Goal: Transaction & Acquisition: Purchase product/service

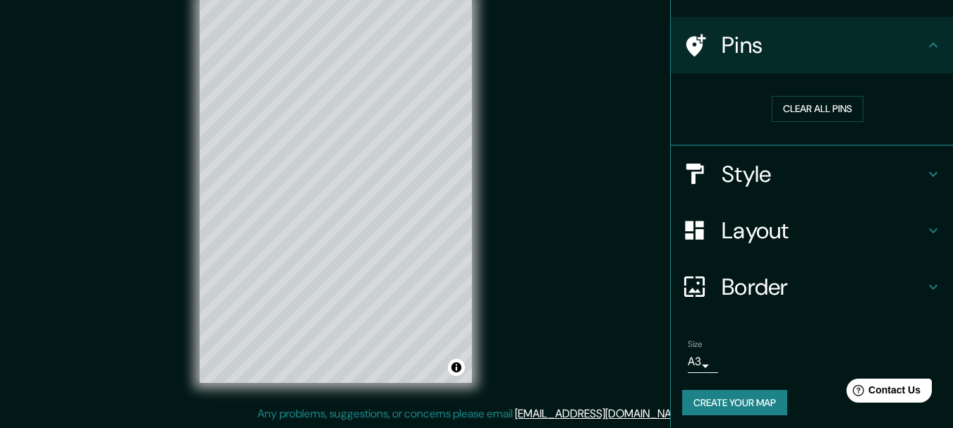
scroll to position [90, 0]
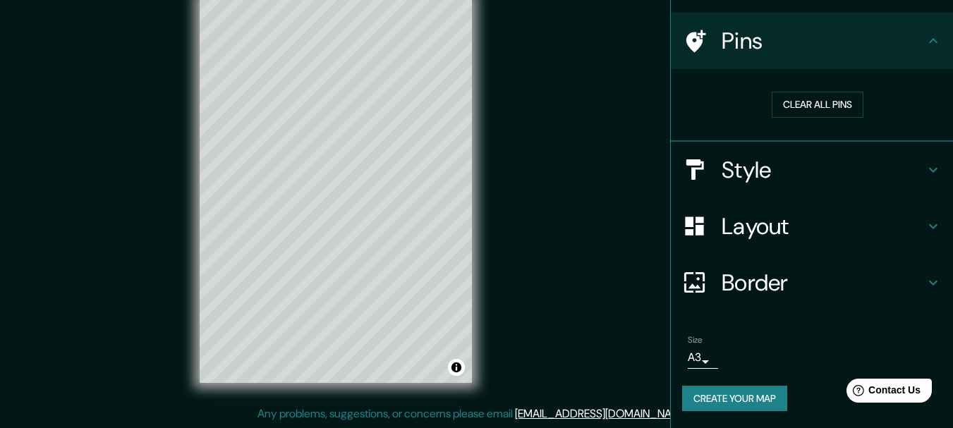
click at [737, 396] on button "Create your map" at bounding box center [734, 399] width 105 height 26
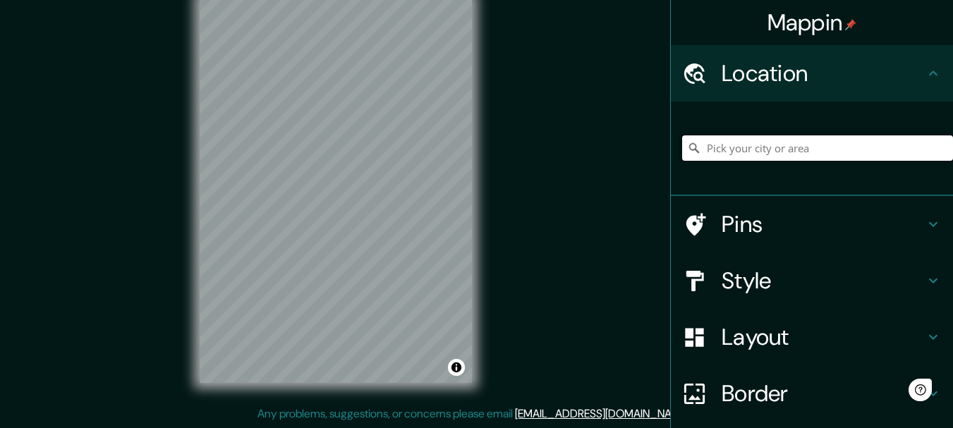
click at [815, 152] on input "Pick your city or area" at bounding box center [817, 147] width 271 height 25
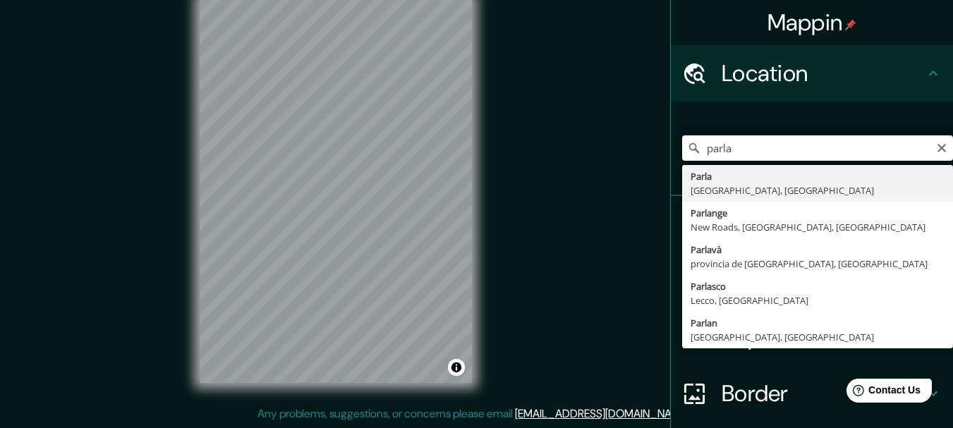
type input "Parla, [GEOGRAPHIC_DATA], [GEOGRAPHIC_DATA]"
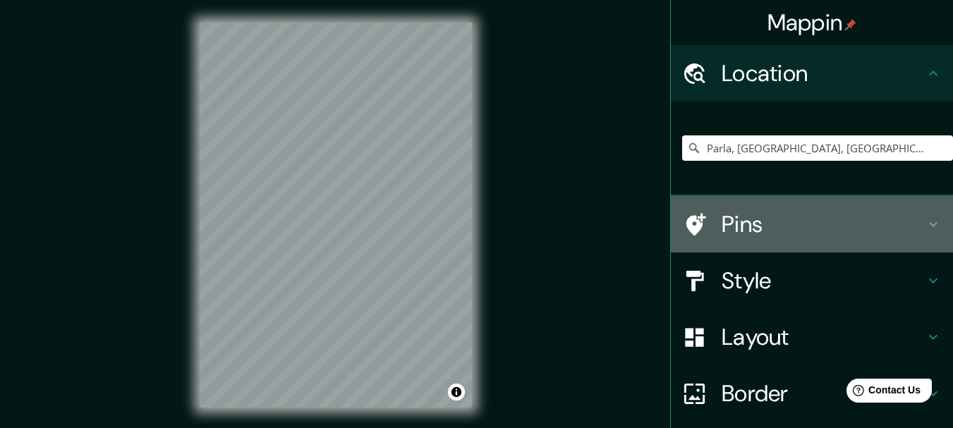
click at [789, 235] on h4 "Pins" at bounding box center [823, 224] width 203 height 28
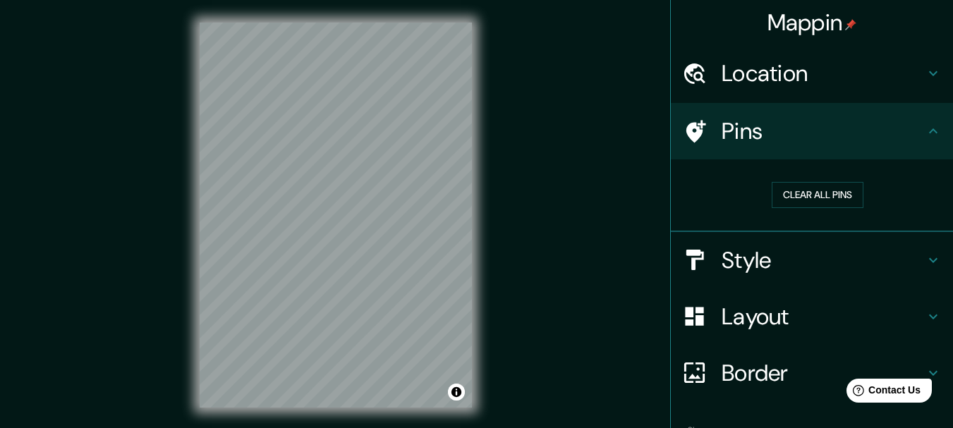
click at [819, 138] on h4 "Pins" at bounding box center [823, 131] width 203 height 28
click at [774, 262] on h4 "Style" at bounding box center [823, 260] width 203 height 28
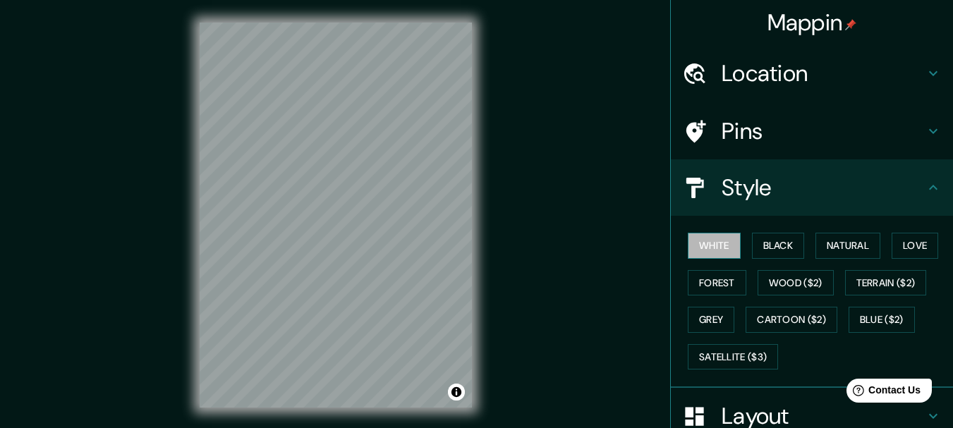
click at [714, 247] on button "White" at bounding box center [714, 246] width 53 height 26
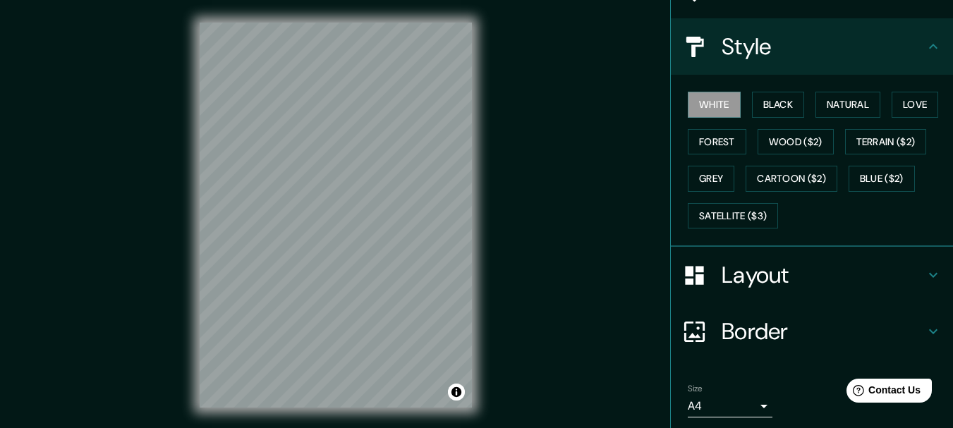
click at [756, 275] on h4 "Layout" at bounding box center [823, 275] width 203 height 28
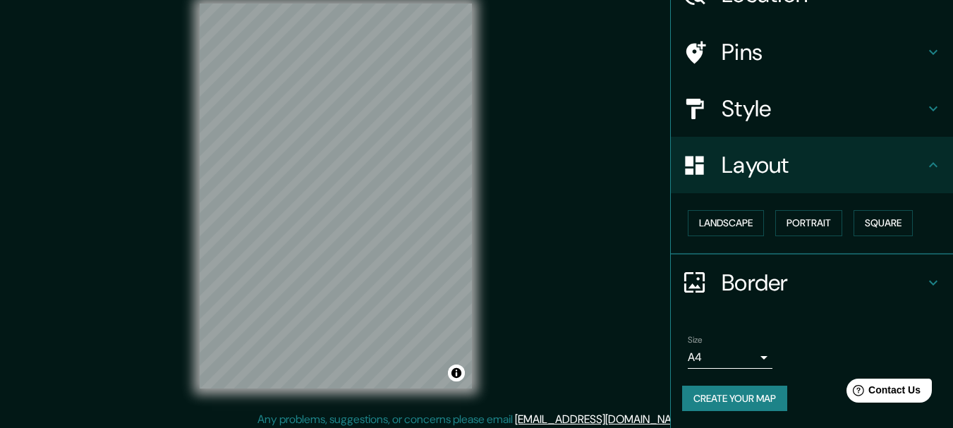
scroll to position [25, 0]
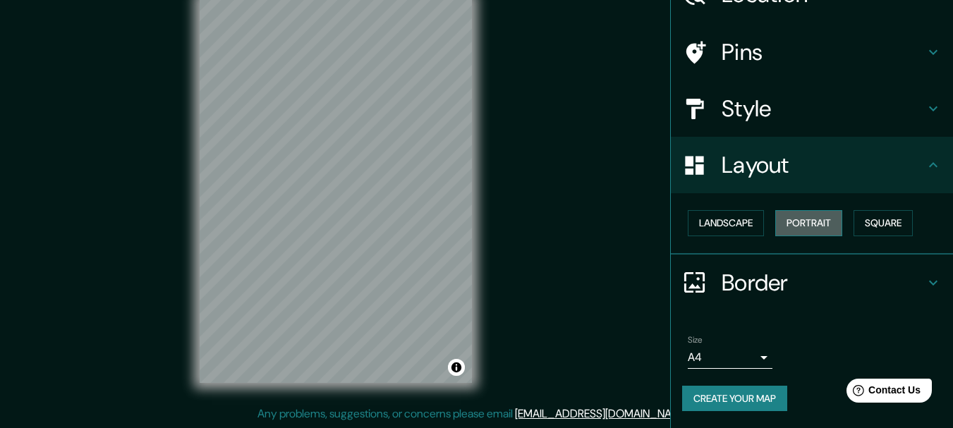
drag, startPoint x: 810, startPoint y: 212, endPoint x: 810, endPoint y: 221, distance: 9.2
click at [810, 215] on button "Portrait" at bounding box center [808, 223] width 67 height 26
click at [809, 225] on button "Portrait" at bounding box center [808, 223] width 67 height 26
click at [753, 229] on button "Landscape" at bounding box center [726, 223] width 76 height 26
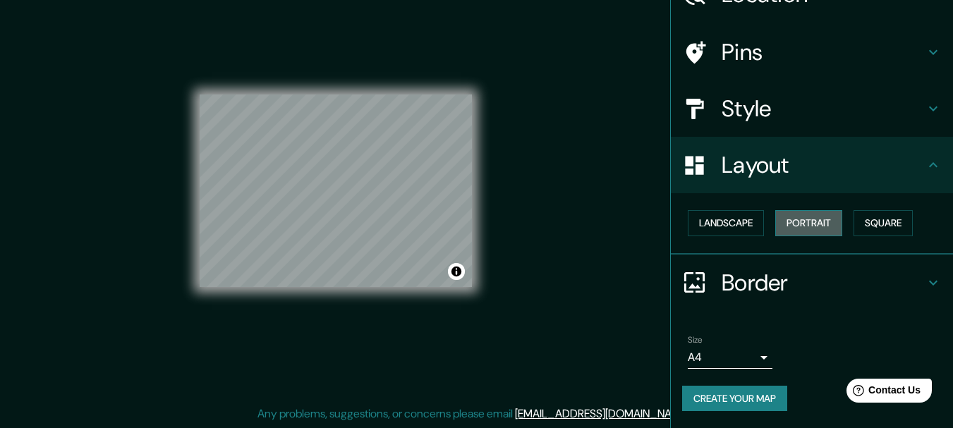
click at [823, 228] on button "Portrait" at bounding box center [808, 223] width 67 height 26
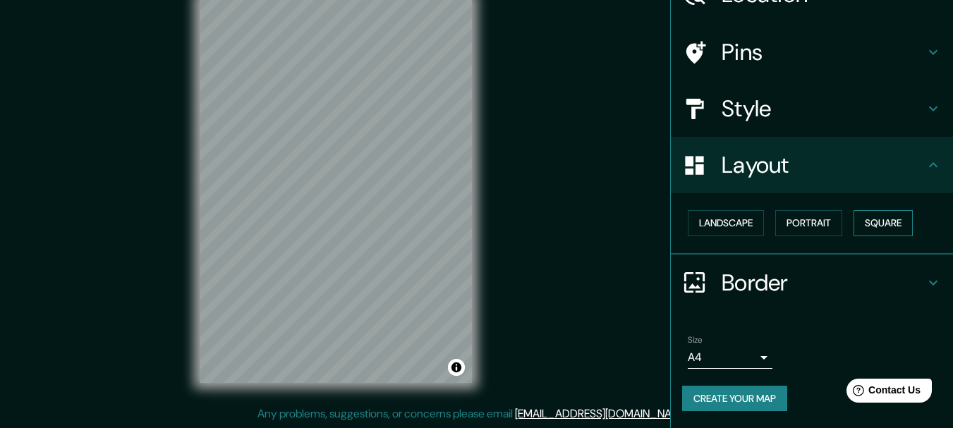
click at [877, 221] on button "Square" at bounding box center [882, 223] width 59 height 26
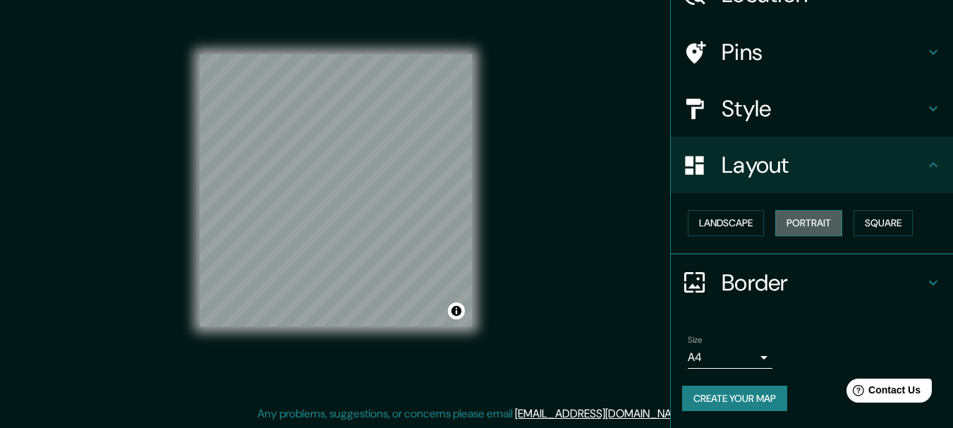
click at [805, 224] on button "Portrait" at bounding box center [808, 223] width 67 height 26
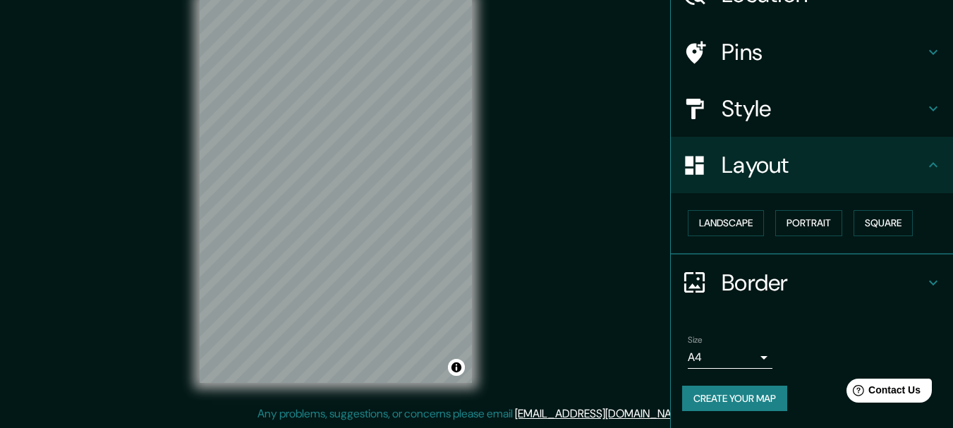
click at [800, 269] on h4 "Border" at bounding box center [823, 283] width 203 height 28
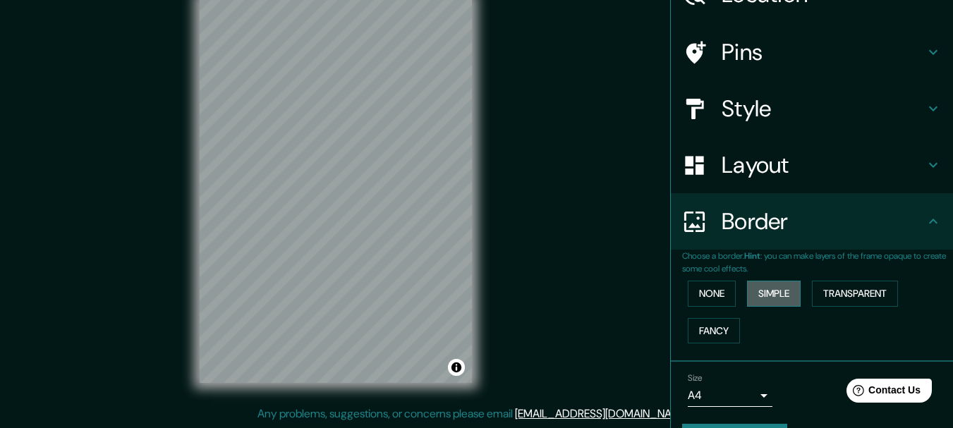
click at [785, 304] on button "Simple" at bounding box center [774, 294] width 54 height 26
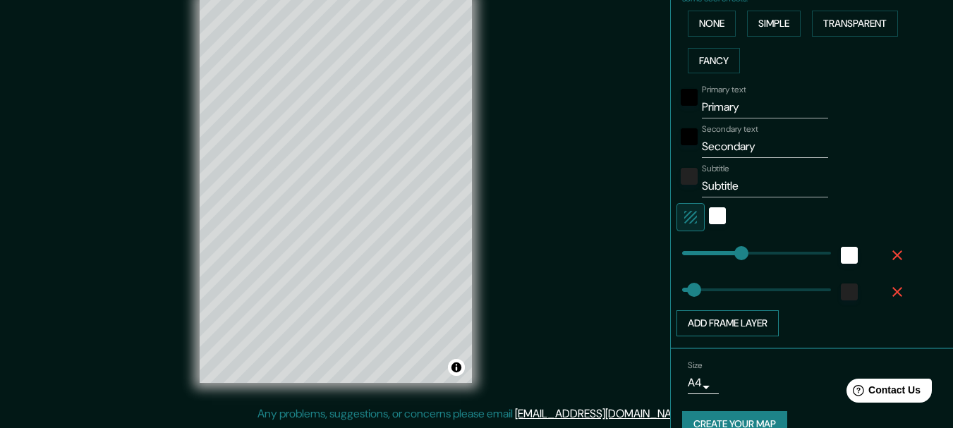
scroll to position [375, 0]
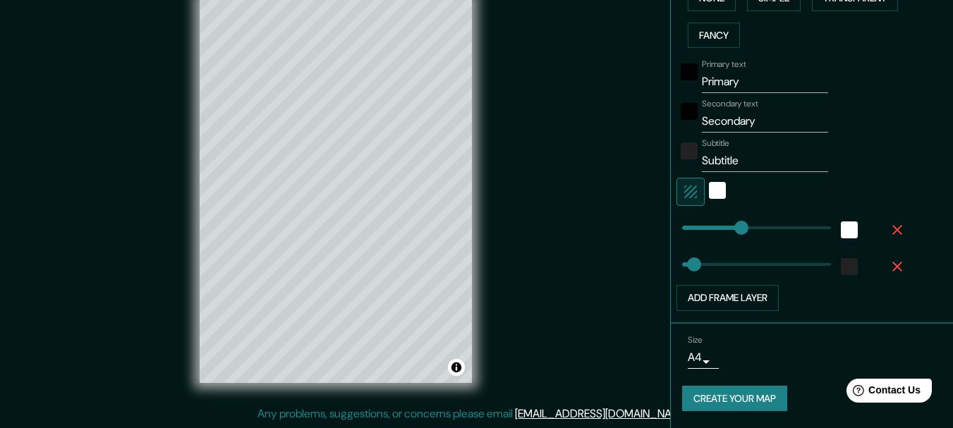
click at [752, 80] on input "Primary" at bounding box center [765, 82] width 126 height 23
type input "154"
type input "31"
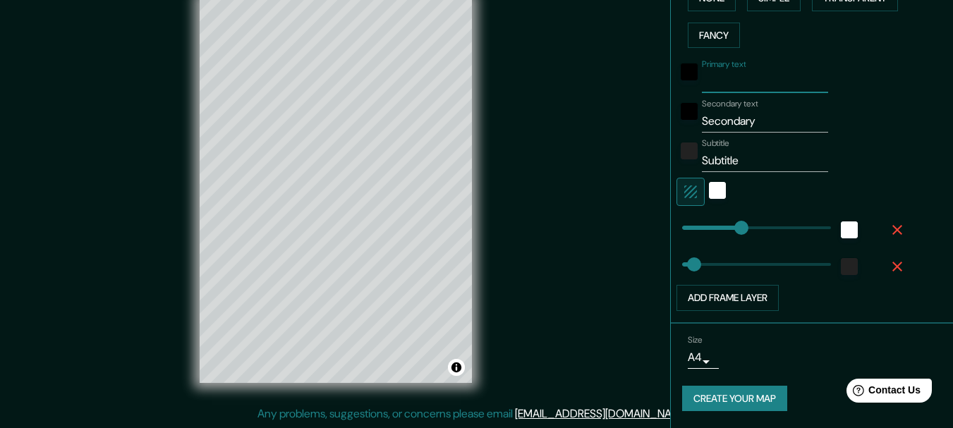
click at [737, 130] on input "Secondary" at bounding box center [765, 121] width 126 height 23
type input "154"
type input "31"
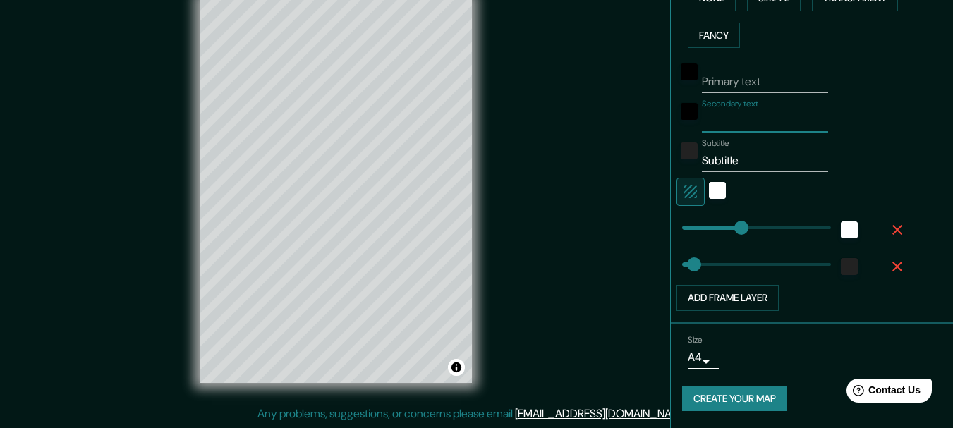
click at [729, 157] on input "Subtitle" at bounding box center [765, 161] width 126 height 23
click at [728, 158] on input "Subtitle" at bounding box center [765, 161] width 126 height 23
type input "154"
type input "31"
type input "24"
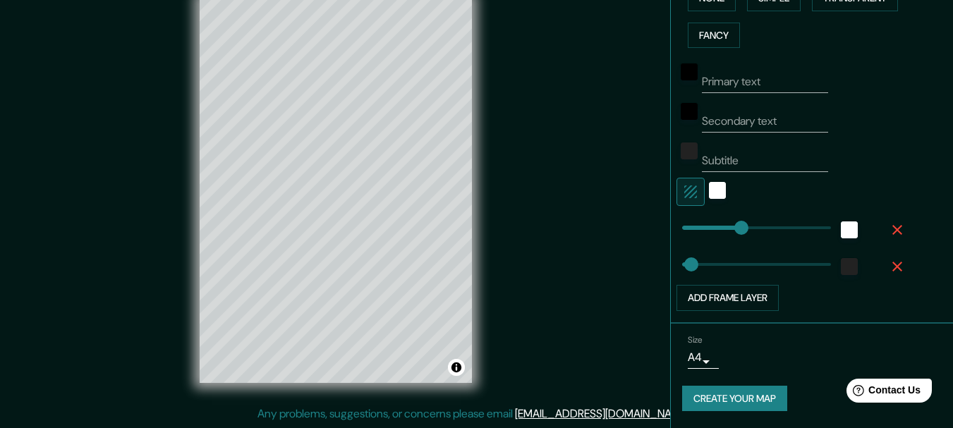
click at [694, 356] on body "Mappin Location Parla, Madrid, España Pins Style Layout Border Choose a border.…" at bounding box center [476, 189] width 953 height 428
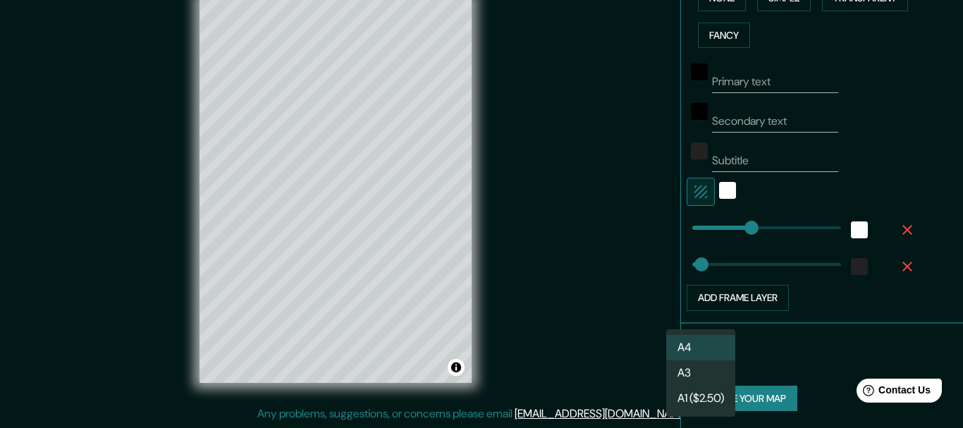
click at [733, 382] on li "A3" at bounding box center [701, 372] width 69 height 25
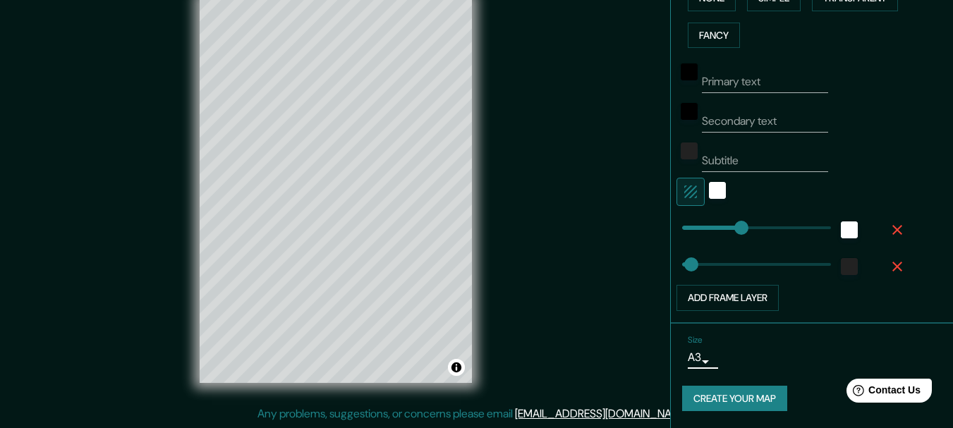
click at [758, 391] on button "Create your map" at bounding box center [734, 399] width 105 height 26
type input "154"
click at [759, 398] on button "Create your map" at bounding box center [734, 399] width 105 height 26
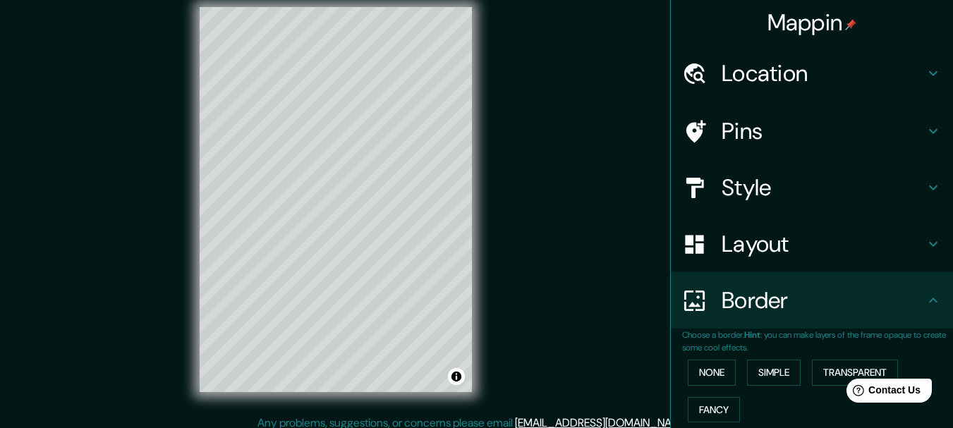
scroll to position [0, 0]
